Goal: Check status: Check status

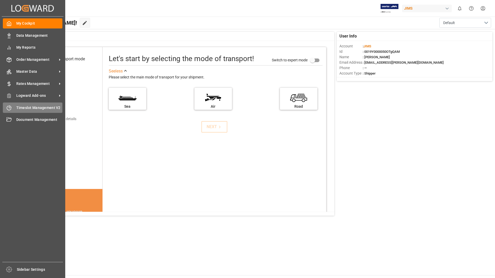
click at [18, 107] on span "Timeslot Management V2" at bounding box center [39, 107] width 46 height 5
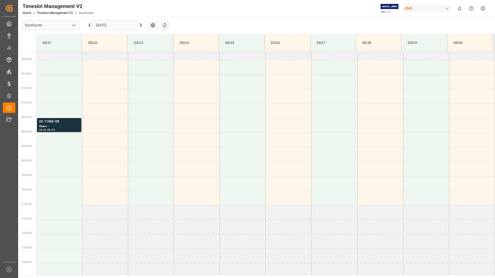
scroll to position [160, 0]
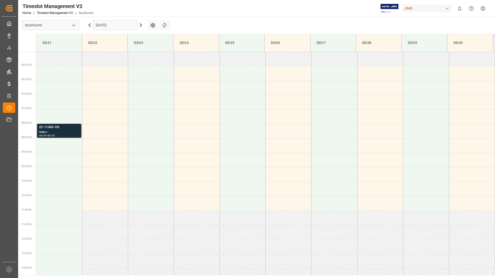
click at [51, 129] on div "22-11065-US" at bounding box center [59, 127] width 40 height 5
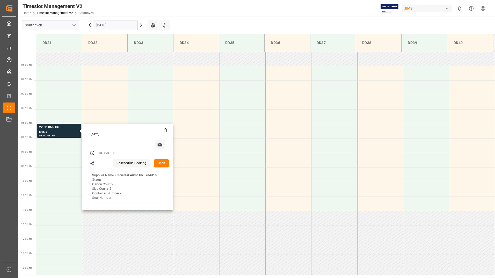
click at [164, 162] on button "Open" at bounding box center [161, 163] width 15 height 8
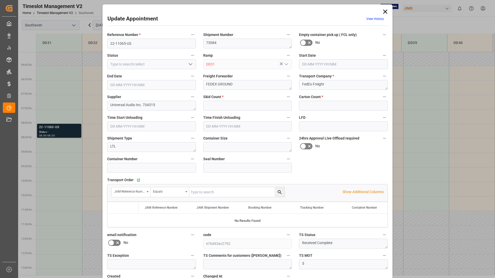
type input "2"
type input "0"
type input "[DATE] 08:00"
type input "[DATE] 08:30"
type input "[DATE] 20:41"
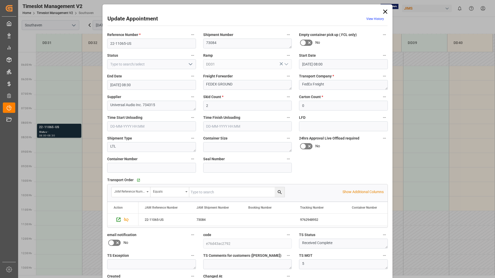
click at [188, 63] on icon "open menu" at bounding box center [190, 64] width 6 height 6
click at [140, 85] on div "Completed" at bounding box center [151, 88] width 88 height 12
type input "Completed"
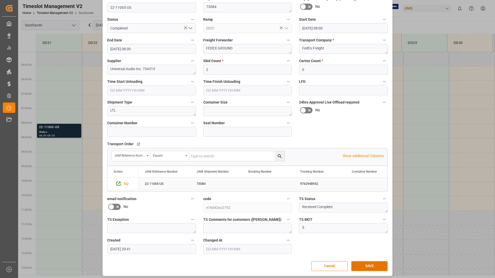
scroll to position [38, 0]
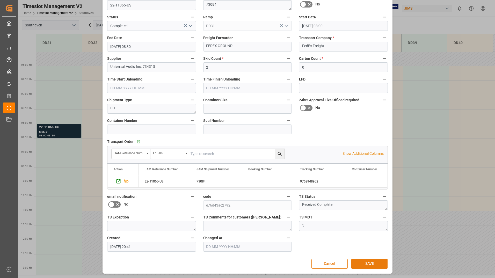
click at [373, 261] on button "SAVE" at bounding box center [369, 264] width 36 height 10
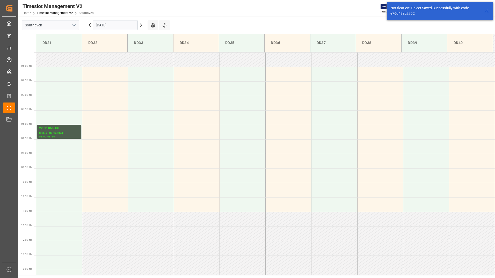
scroll to position [181, 0]
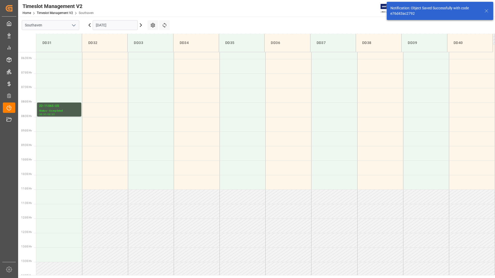
click at [107, 22] on input "[DATE]" at bounding box center [115, 25] width 45 height 10
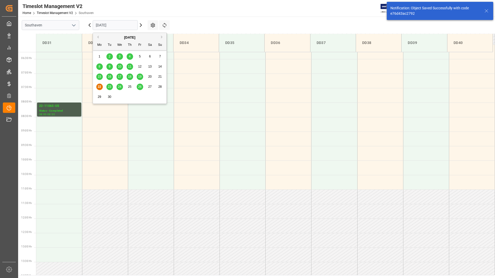
click at [110, 87] on span "23" at bounding box center [109, 87] width 3 height 4
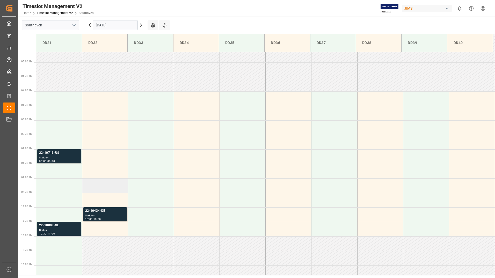
scroll to position [134, 0]
click at [100, 212] on div "22-10434-DE" at bounding box center [105, 211] width 40 height 5
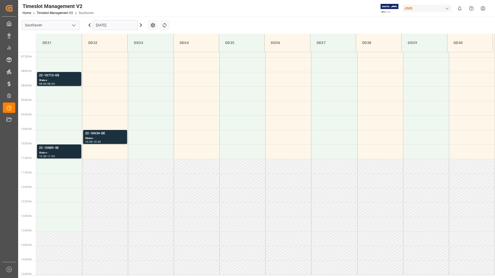
click at [65, 154] on div "Status -" at bounding box center [59, 153] width 40 height 4
click at [64, 81] on div "Status -" at bounding box center [59, 80] width 40 height 4
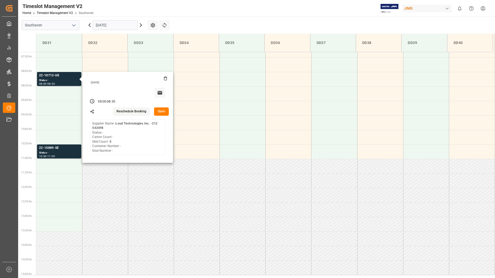
click at [119, 25] on input "[DATE]" at bounding box center [115, 25] width 45 height 10
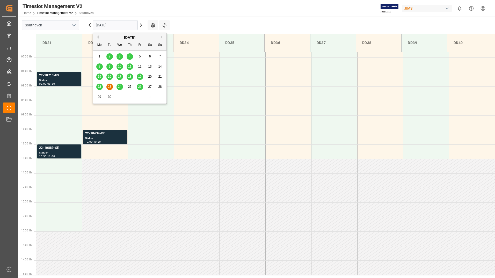
click at [119, 88] on span "24" at bounding box center [119, 87] width 3 height 4
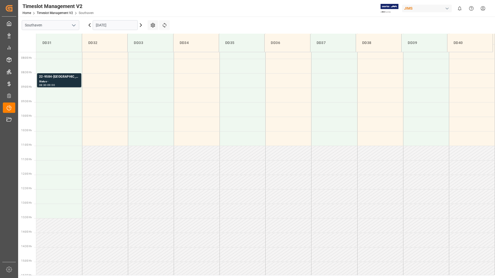
scroll to position [108, 0]
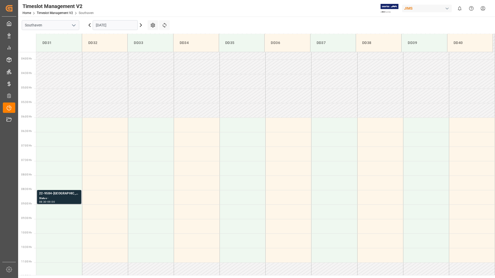
click at [61, 197] on div "Status -" at bounding box center [59, 198] width 40 height 4
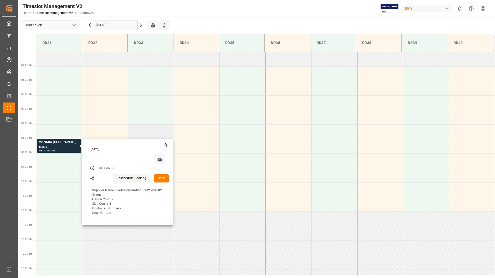
scroll to position [160, 0]
click at [134, 27] on input "[DATE]" at bounding box center [115, 25] width 45 height 10
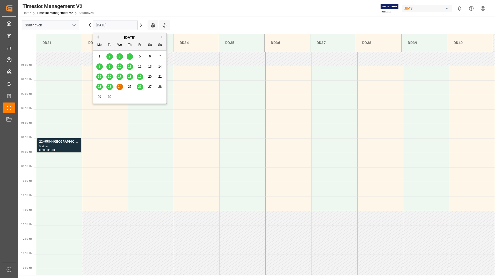
click at [140, 86] on span "26" at bounding box center [139, 87] width 3 height 4
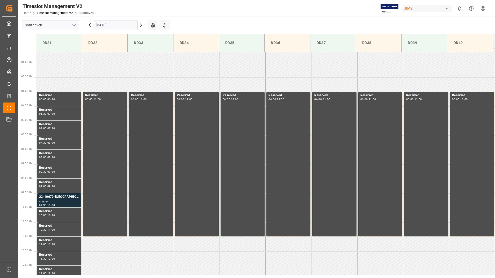
scroll to position [264, 0]
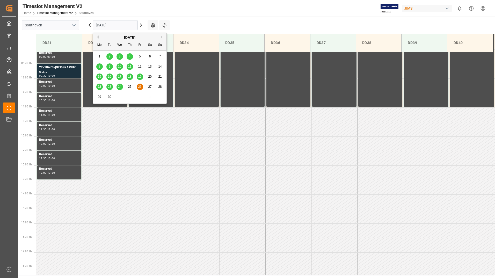
click at [107, 24] on input "[DATE]" at bounding box center [115, 25] width 45 height 10
click at [99, 88] on span "22" at bounding box center [99, 87] width 3 height 4
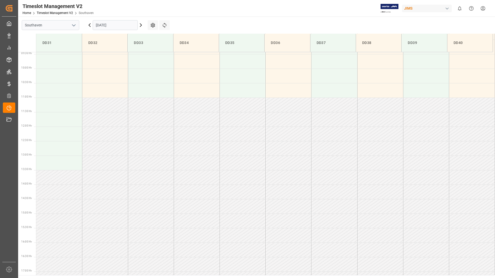
scroll to position [316, 0]
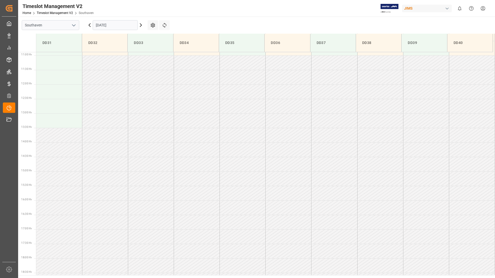
click at [119, 26] on input "[DATE]" at bounding box center [115, 25] width 45 height 10
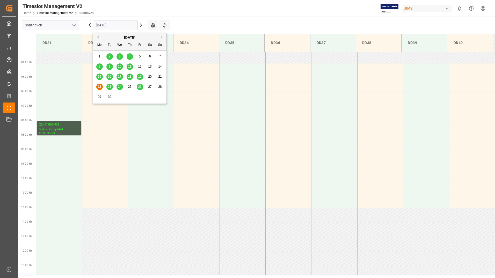
scroll to position [160, 0]
click at [108, 84] on div "23" at bounding box center [109, 87] width 6 height 6
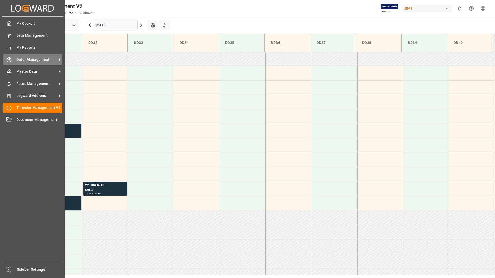
click at [26, 61] on span "Order Management" at bounding box center [36, 59] width 41 height 5
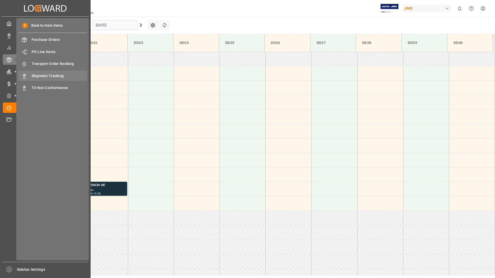
click at [57, 75] on span "Shipment Tracking" at bounding box center [60, 75] width 56 height 5
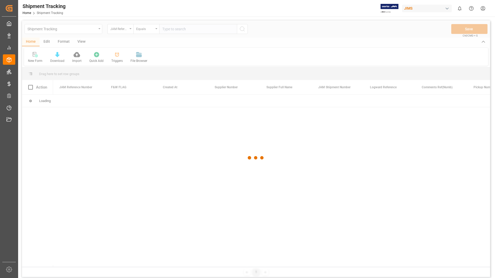
click at [192, 29] on div at bounding box center [256, 157] width 468 height 275
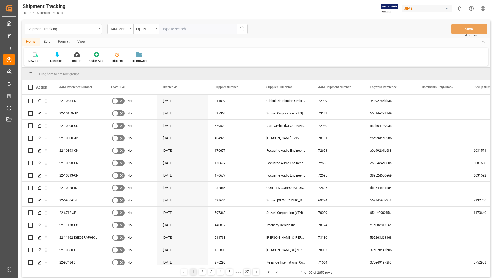
click at [192, 29] on input "text" at bounding box center [198, 29] width 78 height 10
type input "5174594529"
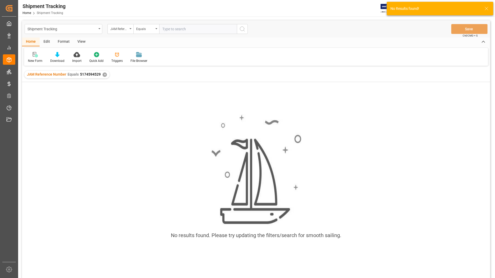
click at [103, 73] on div "✕" at bounding box center [105, 74] width 4 height 4
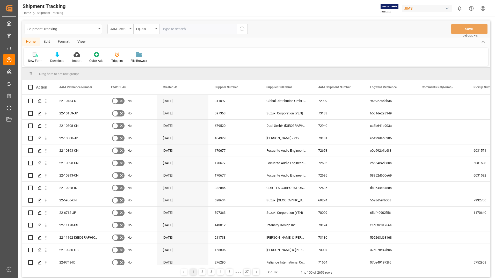
click at [132, 28] on div "JAM Reference Number" at bounding box center [120, 29] width 26 height 10
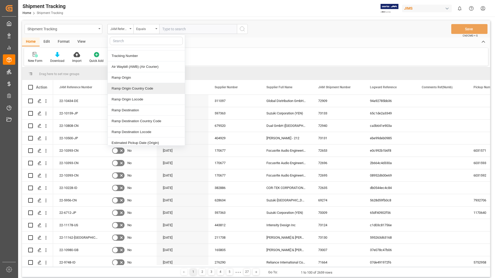
scroll to position [233, 0]
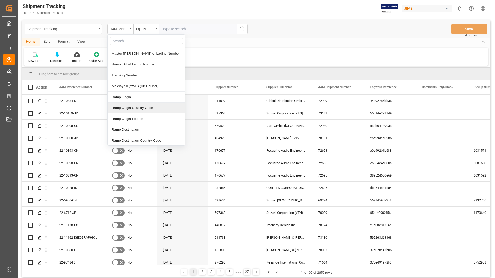
click at [130, 74] on div "Tracking Number" at bounding box center [146, 75] width 77 height 11
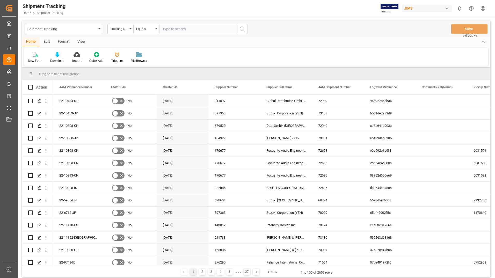
click at [190, 28] on input "text" at bounding box center [198, 29] width 78 height 10
type input "5174594526"
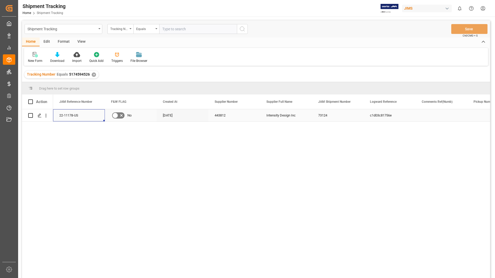
drag, startPoint x: 59, startPoint y: 116, endPoint x: 63, endPoint y: 115, distance: 4.2
click at [63, 115] on div "22-11178-US" at bounding box center [79, 115] width 52 height 12
